Goal: Check status: Check status

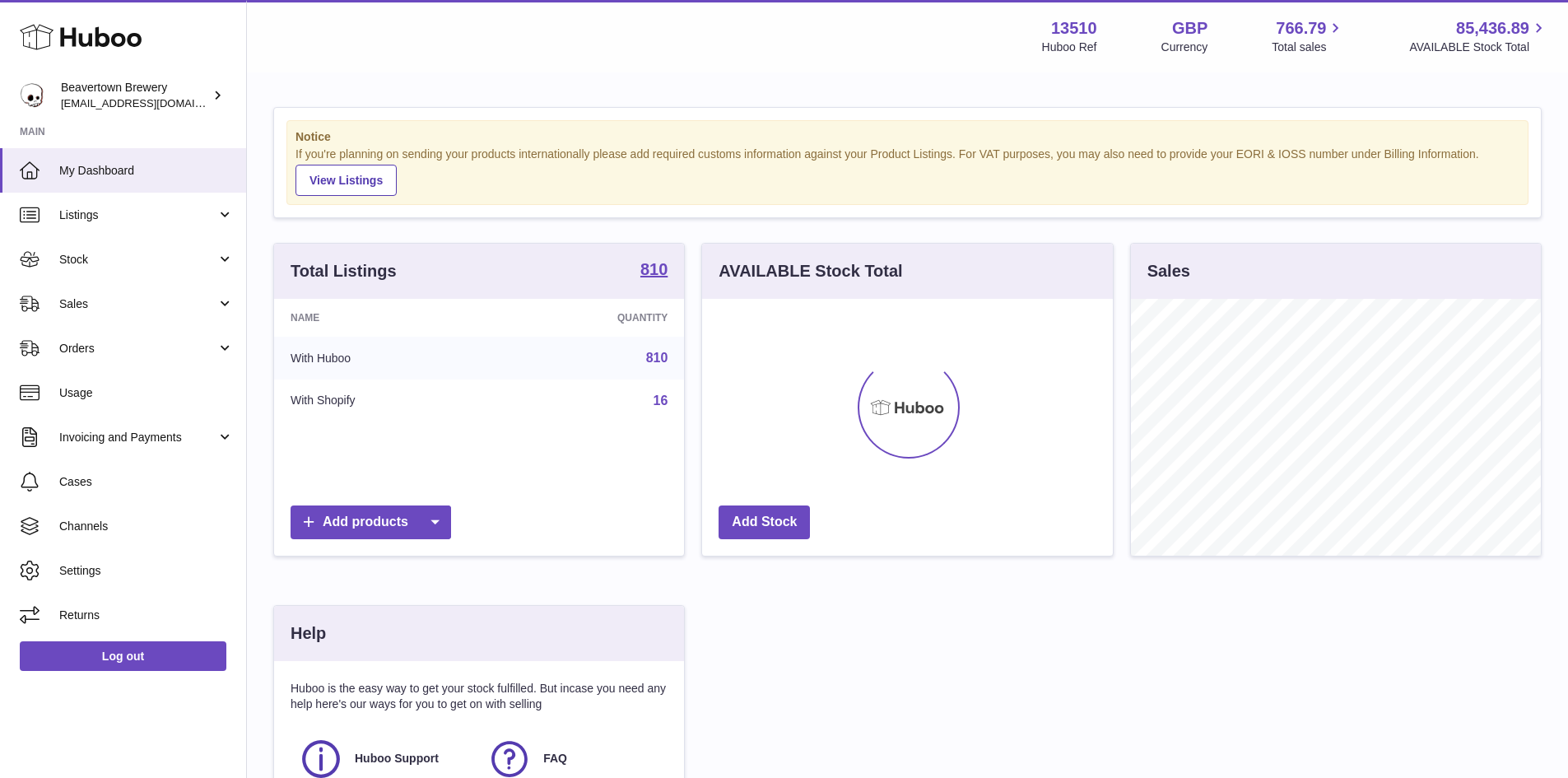
scroll to position [257, 410]
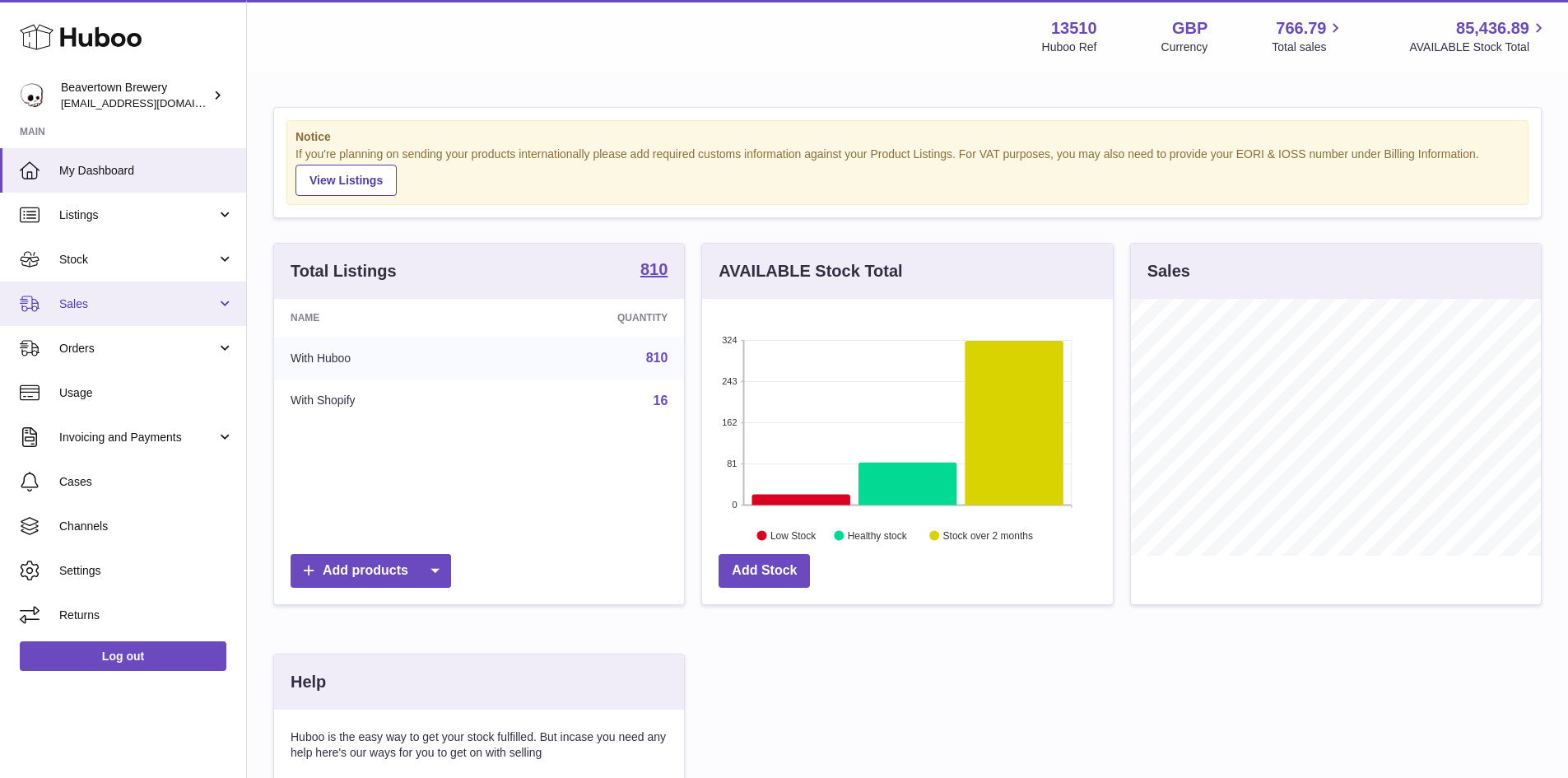
click at [100, 312] on link "Sales" at bounding box center [122, 304] width 246 height 44
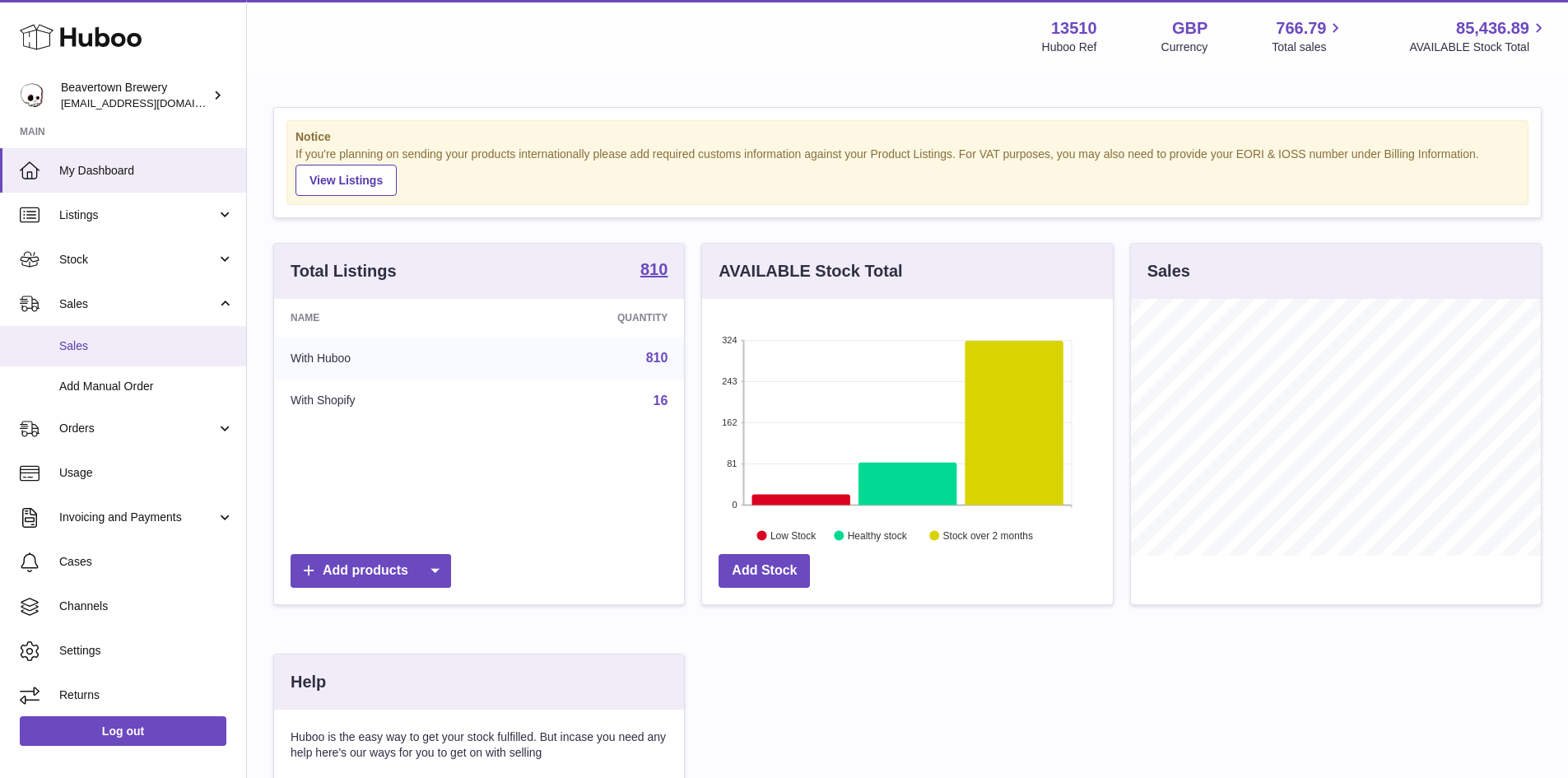
click at [91, 338] on span "Sales" at bounding box center [146, 346] width 174 height 16
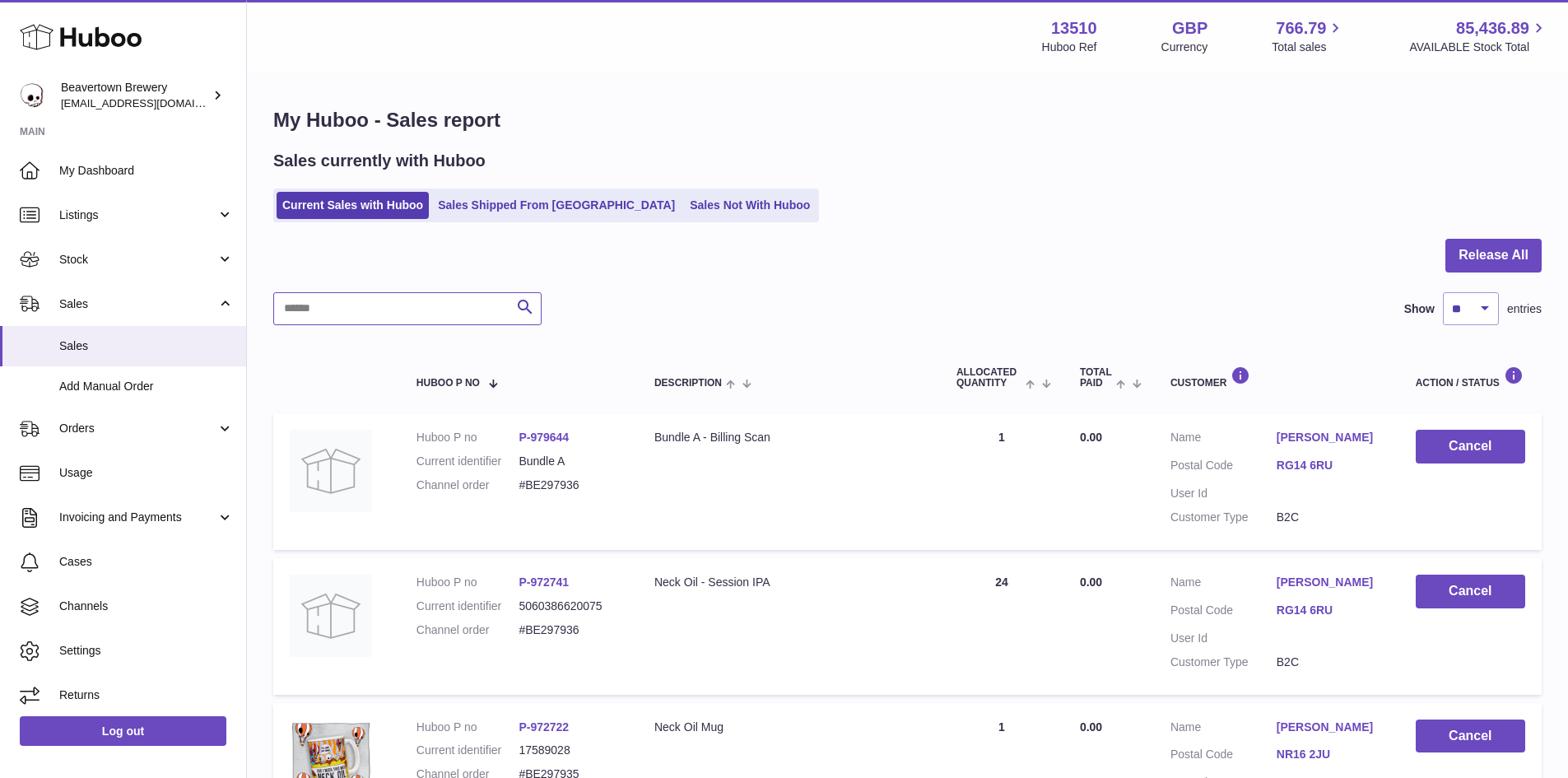
click at [344, 315] on input "text" at bounding box center [407, 308] width 269 height 33
click at [503, 209] on link "Sales Shipped From [GEOGRAPHIC_DATA]" at bounding box center [557, 205] width 248 height 27
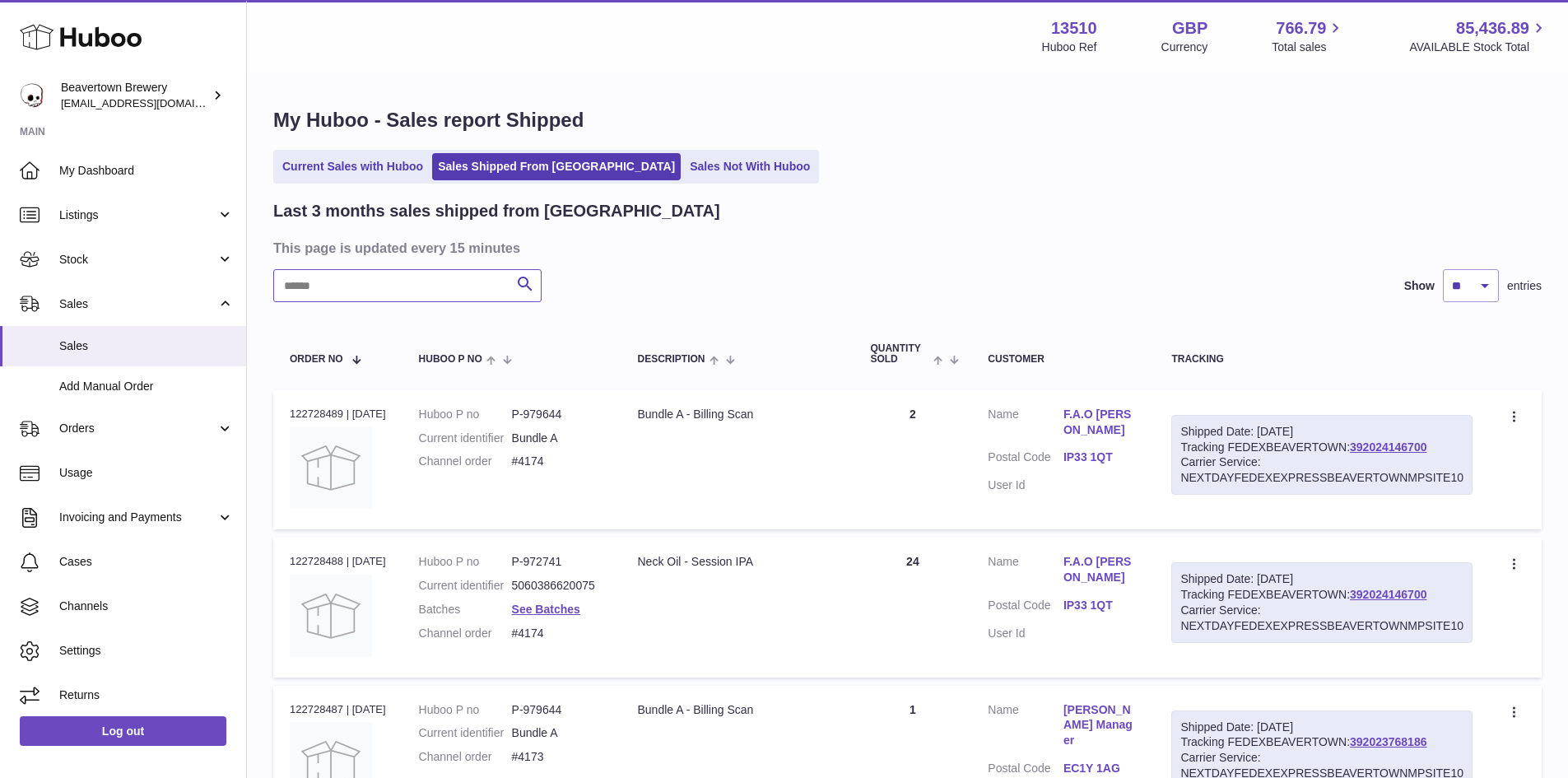
click at [358, 297] on input "text" at bounding box center [407, 285] width 269 height 33
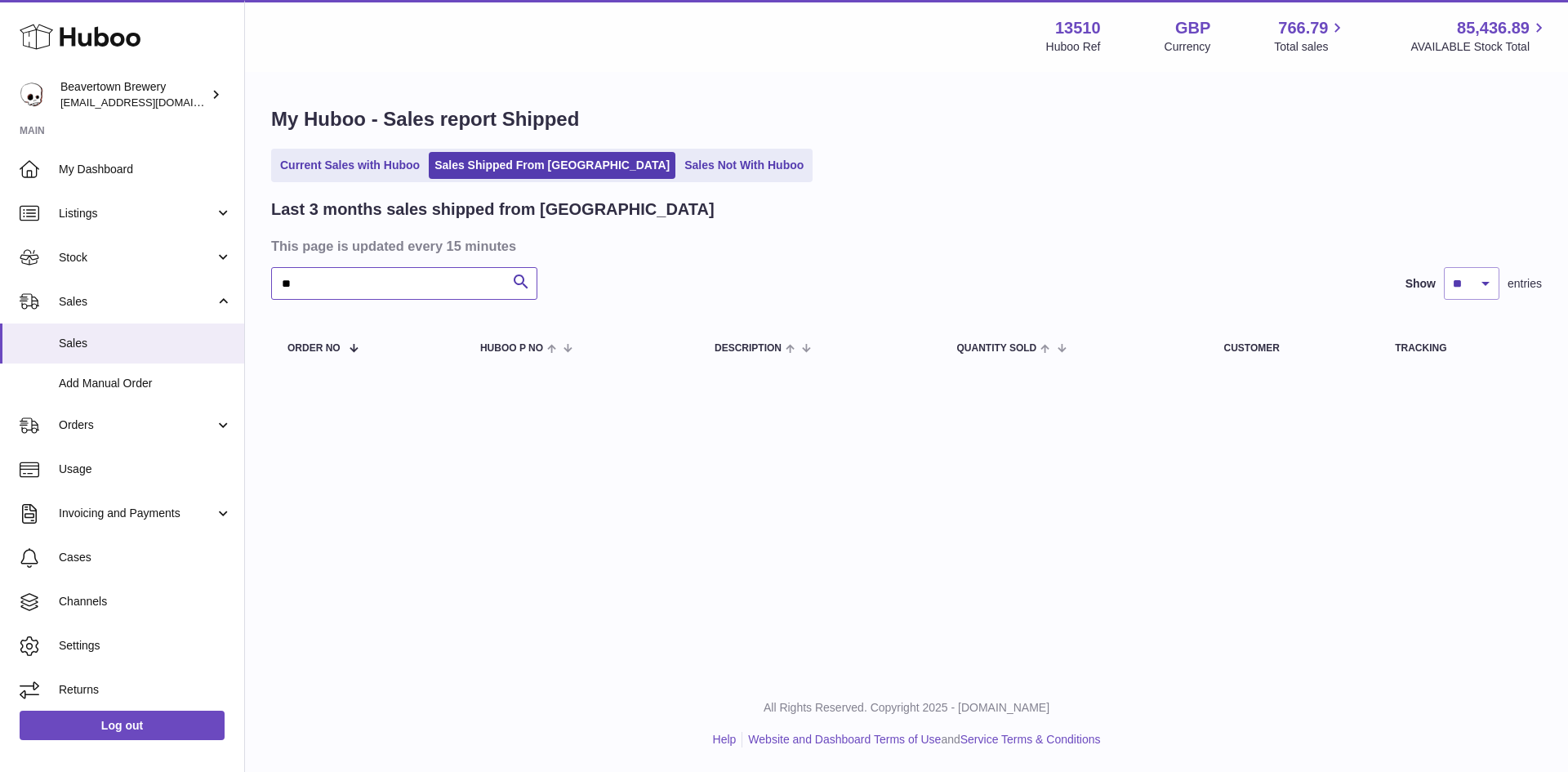
type input "*"
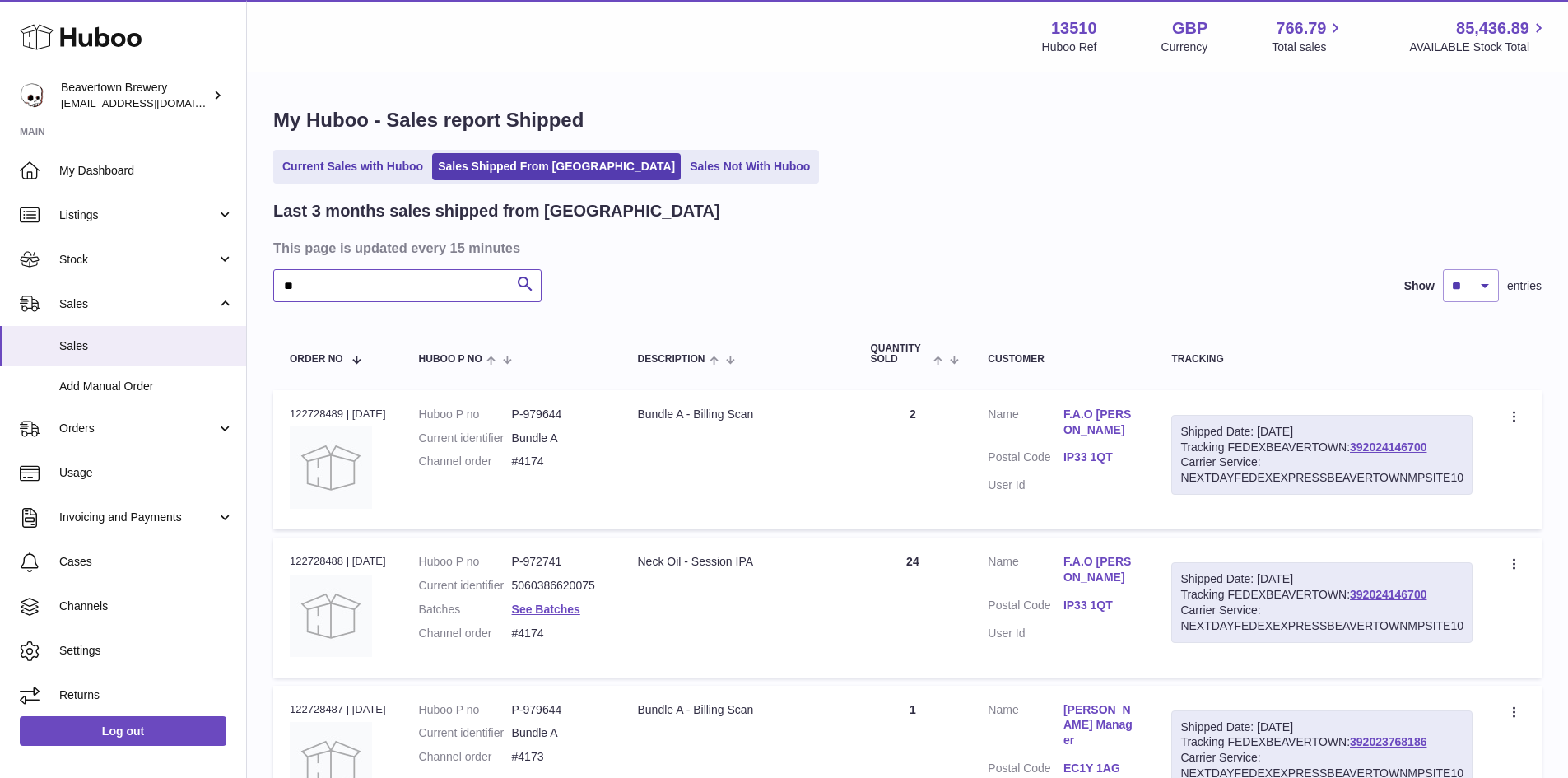
type input "***"
